Goal: Information Seeking & Learning: Learn about a topic

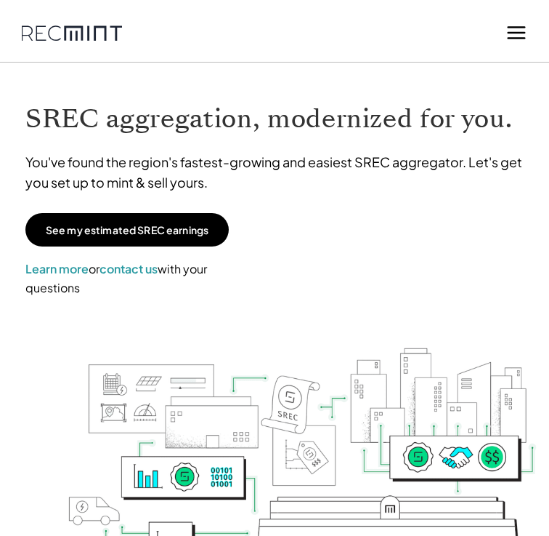
click at [448, 243] on div "See my estimated SREC earnings Learn more or contact us with your questions" at bounding box center [274, 255] width 498 height 84
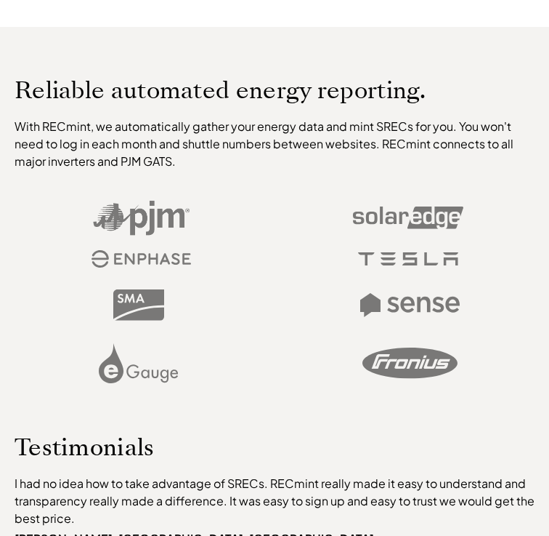
scroll to position [669, 0]
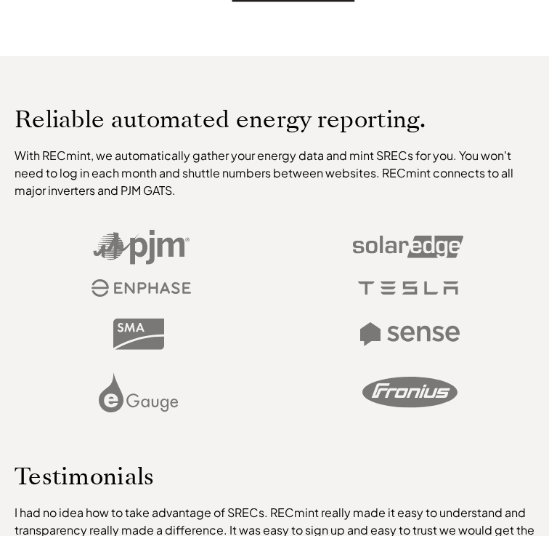
click at [493, 262] on div at bounding box center [275, 258] width 520 height 89
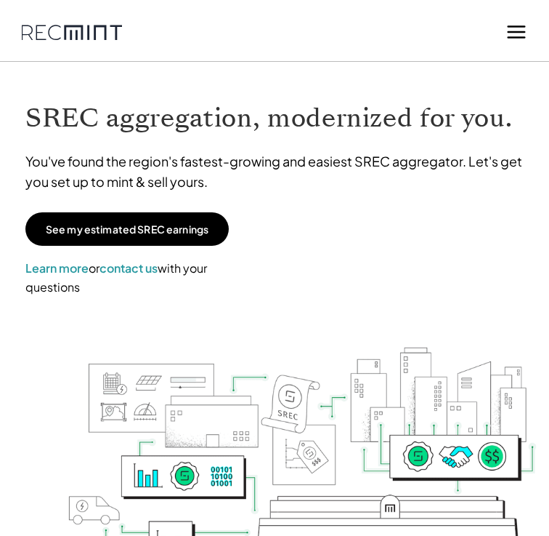
scroll to position [0, 0]
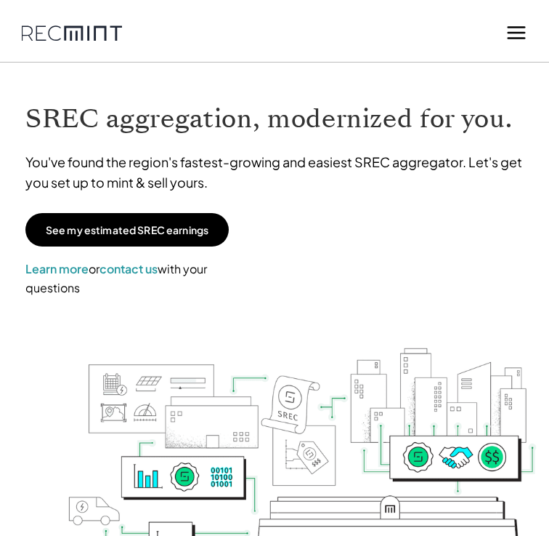
click at [514, 35] on icon at bounding box center [517, 33] width 22 height 22
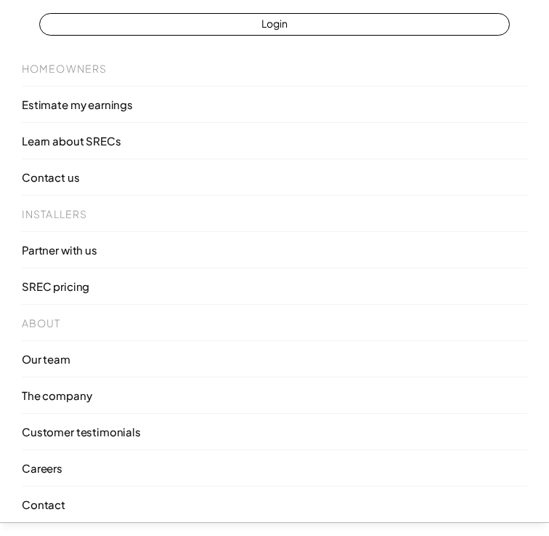
scroll to position [58, 0]
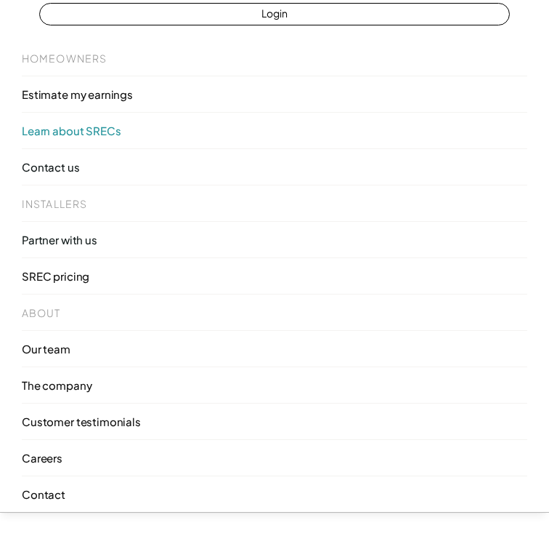
click at [57, 128] on p "Learn about SRECs" at bounding box center [71, 131] width 99 height 15
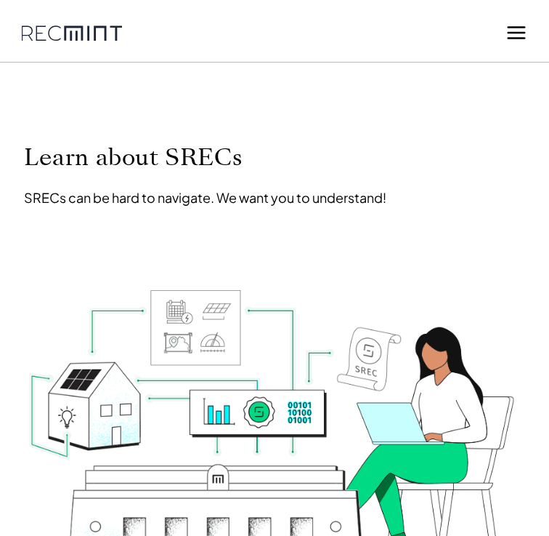
click at [459, 257] on div "Learn about SRECs SRECs can be hard to navigate. We want you to understand!" at bounding box center [274, 356] width 549 height 573
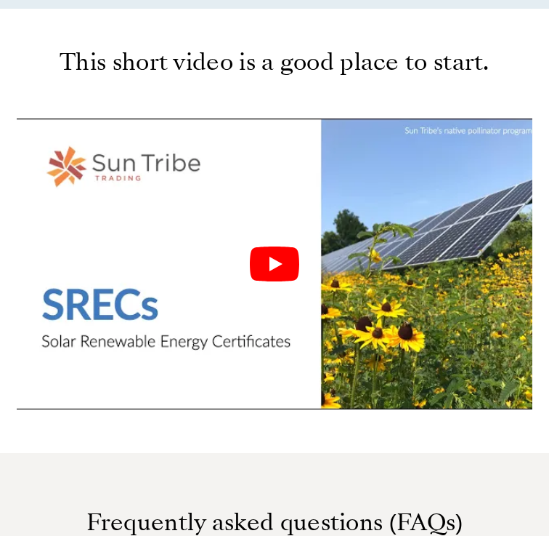
scroll to position [872, 0]
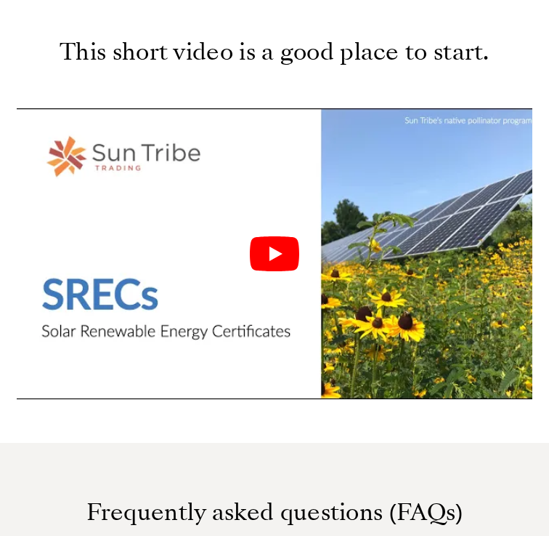
click at [263, 258] on icon "Play" at bounding box center [274, 253] width 49 height 35
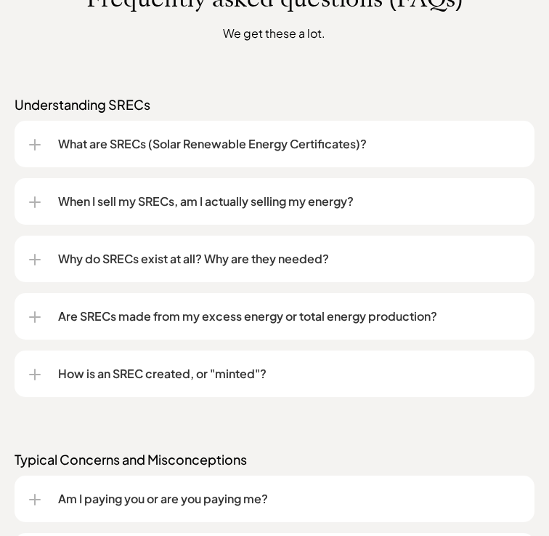
scroll to position [1424, 0]
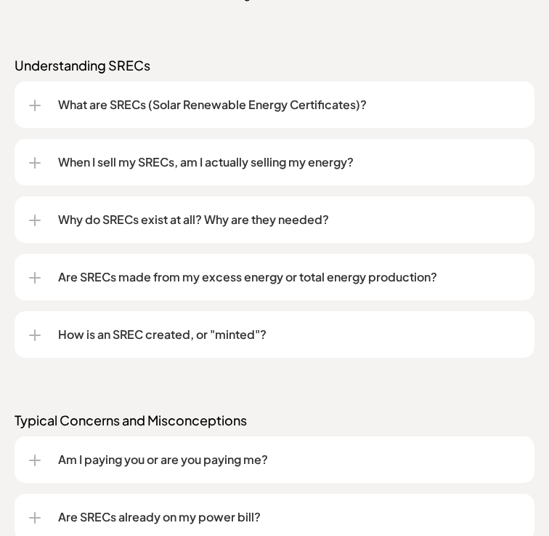
click at [315, 105] on p "What are SRECs (Solar Renewable Energy Certificates)?" at bounding box center [289, 104] width 462 height 17
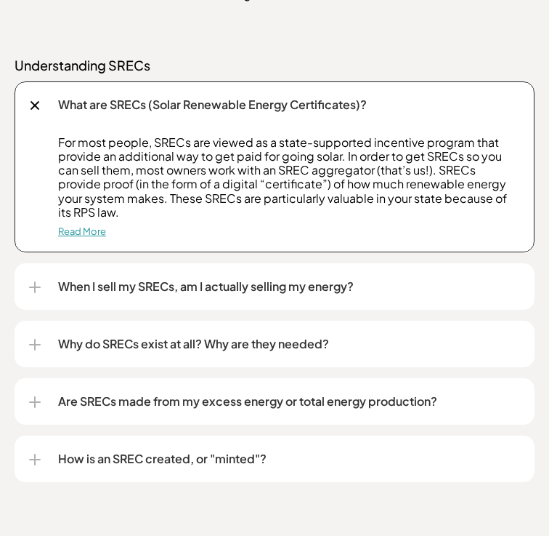
click at [94, 230] on link "Read More" at bounding box center [82, 231] width 48 height 12
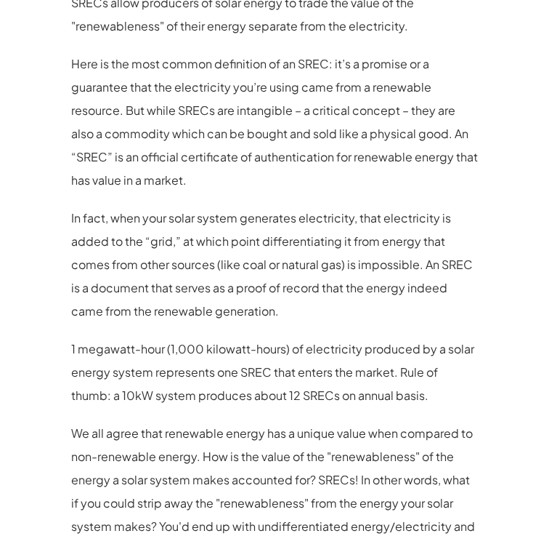
scroll to position [1121, 0]
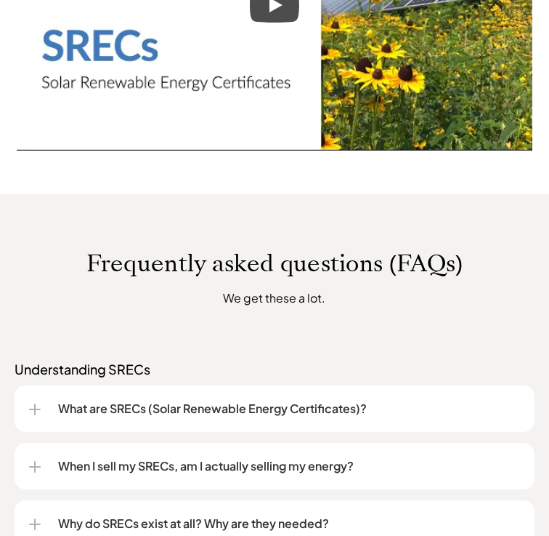
scroll to position [1424, 0]
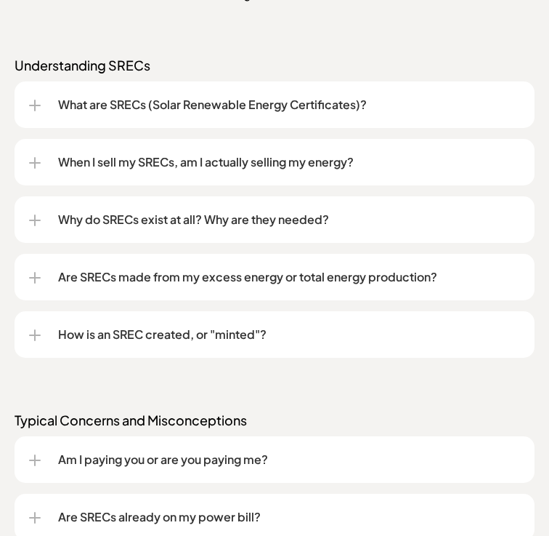
click at [352, 171] on div "When I sell my SRECs, am I actually selling my energy?" at bounding box center [274, 162] width 491 height 47
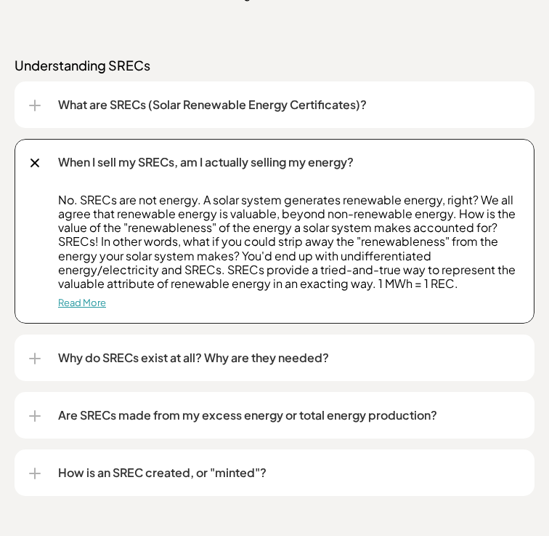
click at [86, 304] on link "Read More" at bounding box center [82, 302] width 48 height 12
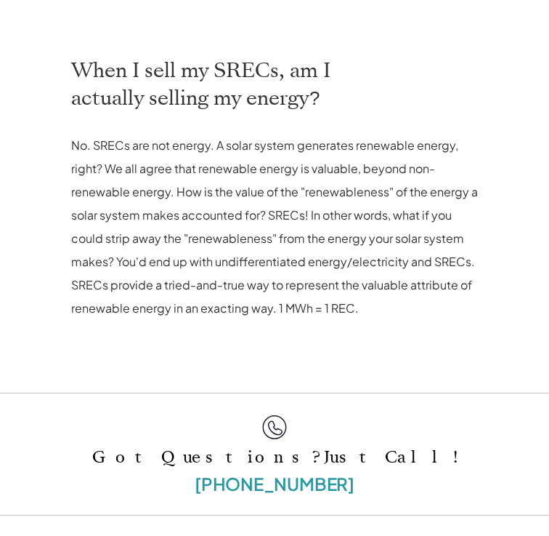
scroll to position [698, 0]
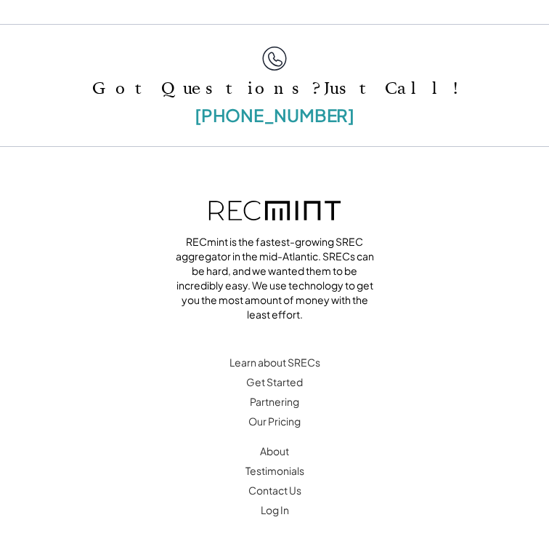
scroll to position [1075, 0]
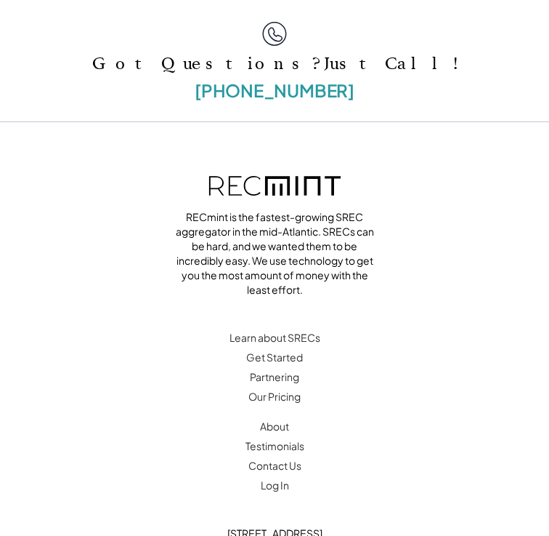
scroll to position [1303, 0]
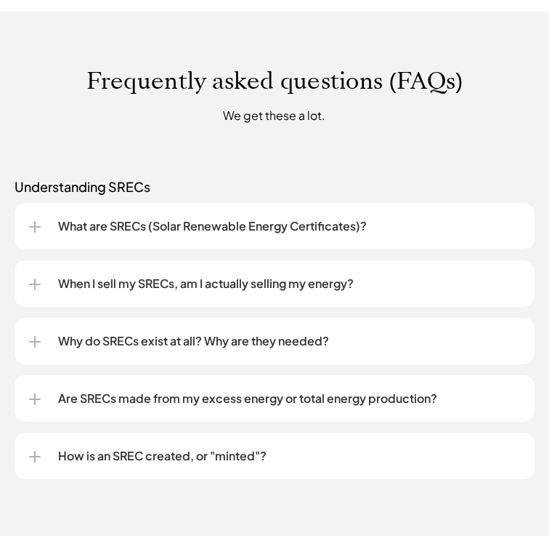
click at [285, 349] on p "Why do SRECs exist at all? Why are they needed?" at bounding box center [289, 340] width 462 height 17
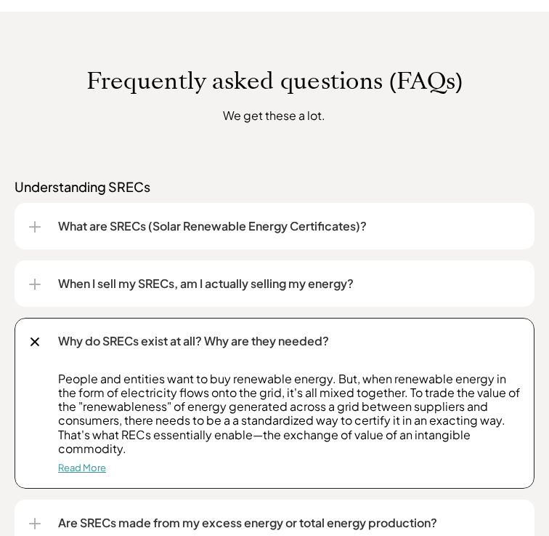
click at [79, 465] on link "Read More" at bounding box center [82, 467] width 48 height 12
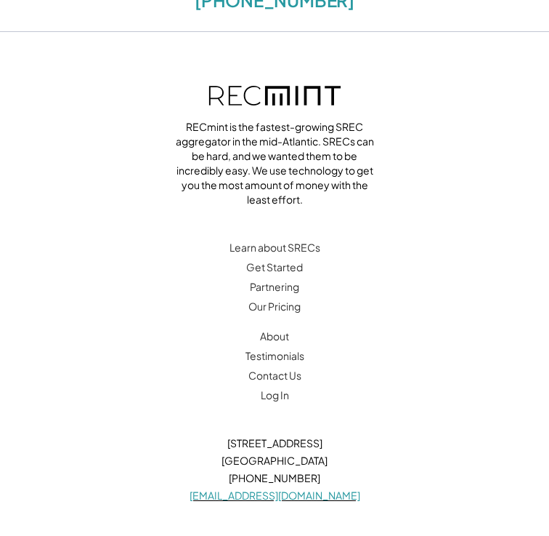
scroll to position [1046, 0]
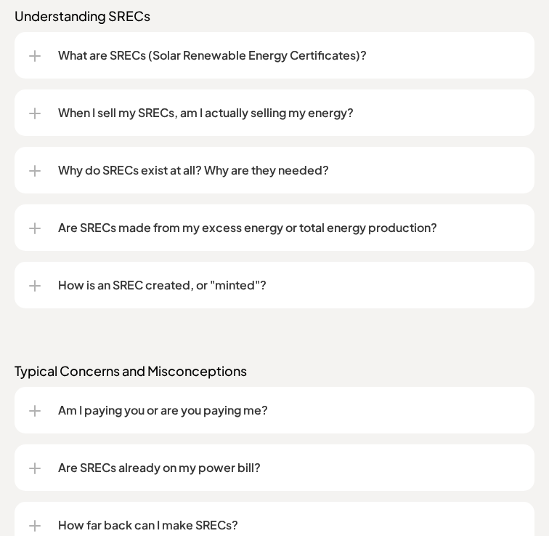
scroll to position [1503, 0]
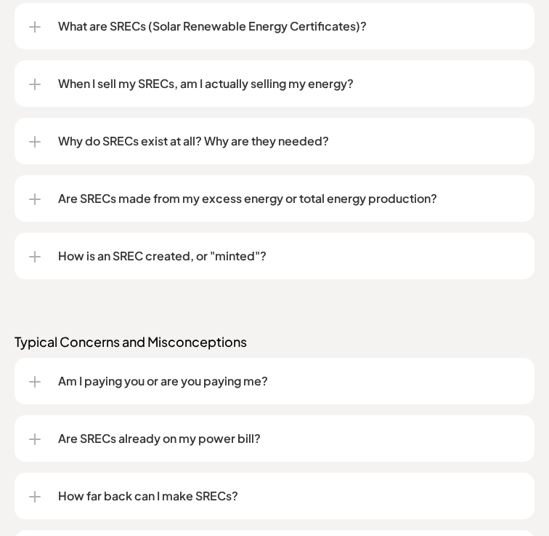
click at [262, 202] on p "Are SRECs made from my excess energy or total energy production?" at bounding box center [289, 198] width 462 height 17
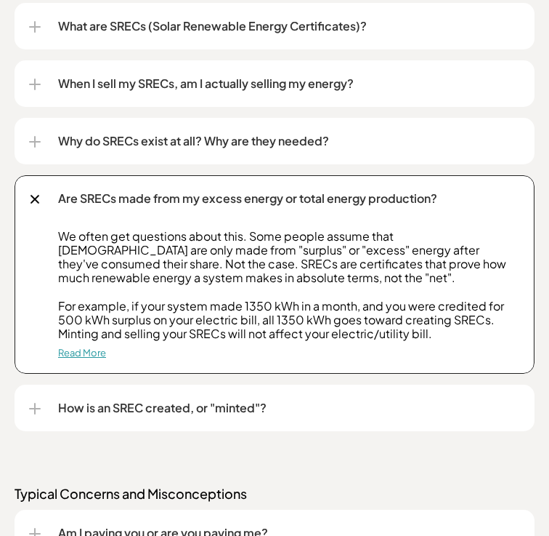
click at [95, 354] on link "Read More" at bounding box center [82, 353] width 48 height 12
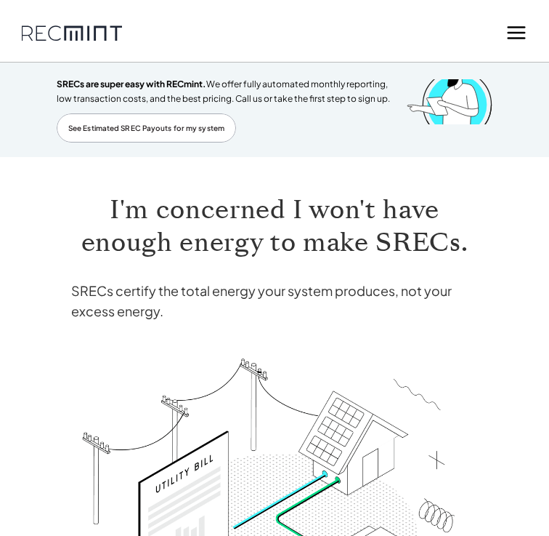
click at [462, 315] on h4 "SRECs certify the total energy your system produces, not your excess energy." at bounding box center [274, 300] width 407 height 41
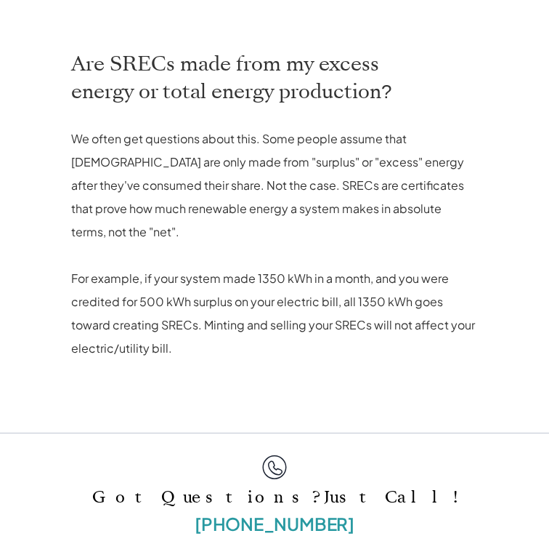
scroll to position [698, 0]
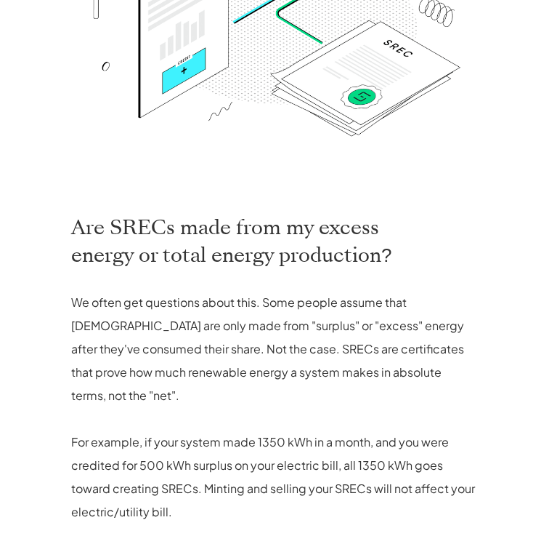
scroll to position [494, 0]
